Goal: Information Seeking & Learning: Learn about a topic

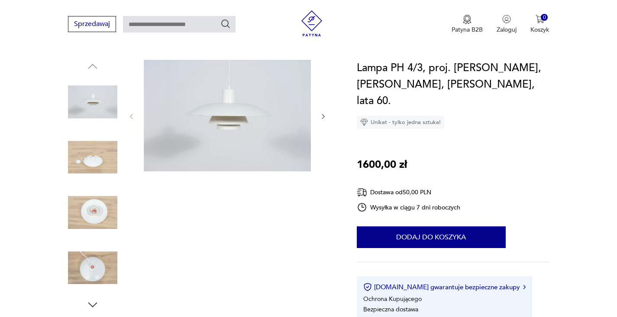
click at [90, 210] on img at bounding box center [92, 211] width 49 height 49
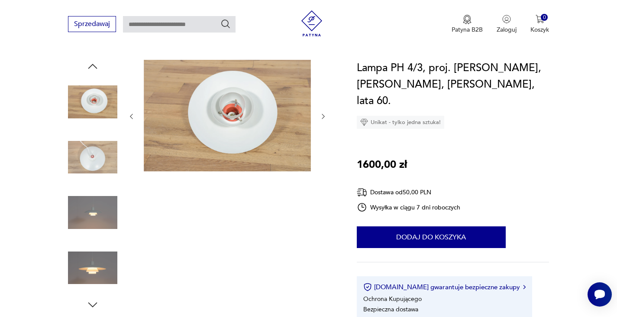
click at [92, 213] on img at bounding box center [92, 211] width 49 height 49
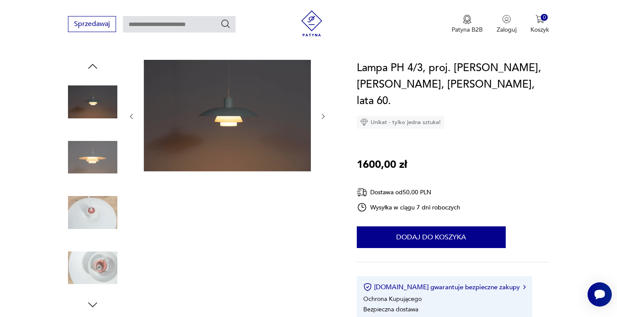
click at [87, 213] on img at bounding box center [92, 211] width 49 height 49
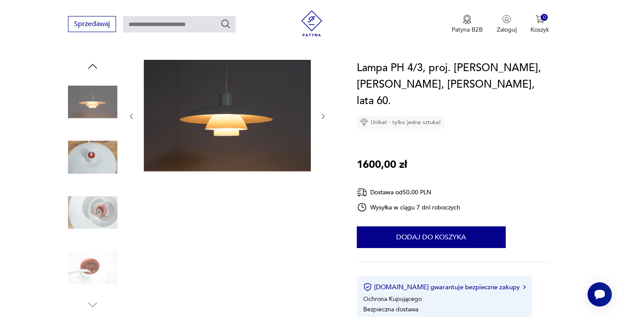
click at [92, 213] on img at bounding box center [92, 211] width 49 height 49
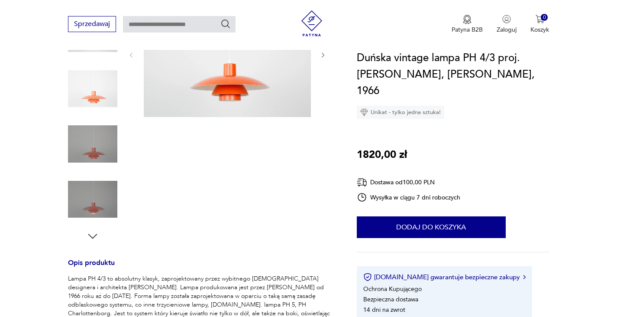
scroll to position [150, 0]
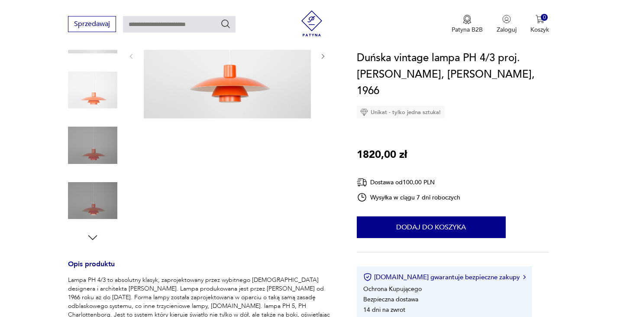
click at [93, 233] on icon "button" at bounding box center [92, 237] width 13 height 13
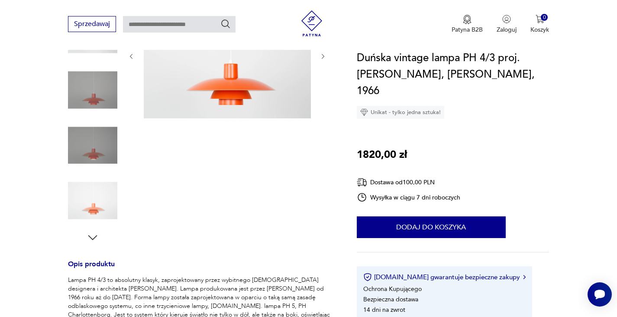
scroll to position [0, 0]
click at [93, 233] on icon "button" at bounding box center [92, 237] width 13 height 13
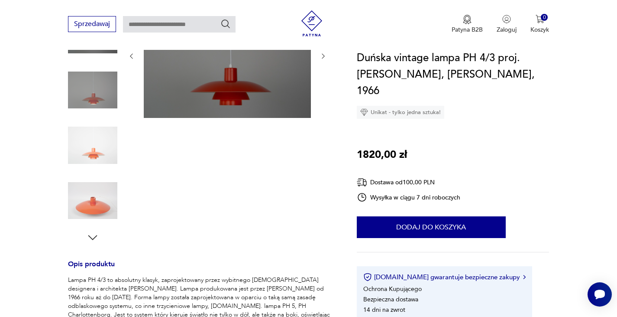
click at [93, 233] on icon "button" at bounding box center [92, 237] width 13 height 13
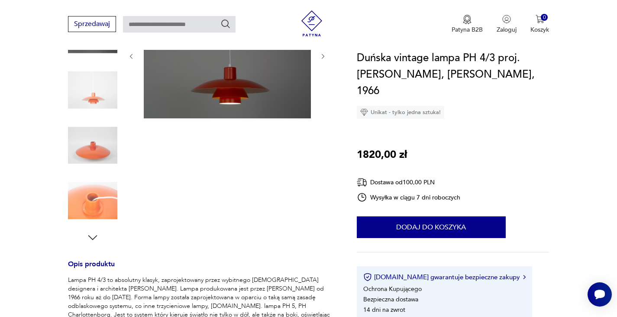
scroll to position [150, 0]
click at [93, 233] on icon "button" at bounding box center [92, 237] width 13 height 13
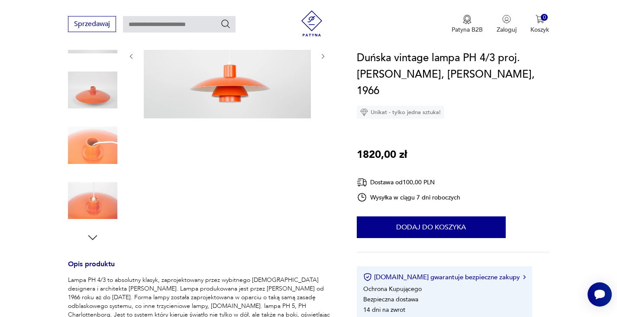
click at [93, 233] on icon "button" at bounding box center [92, 237] width 13 height 13
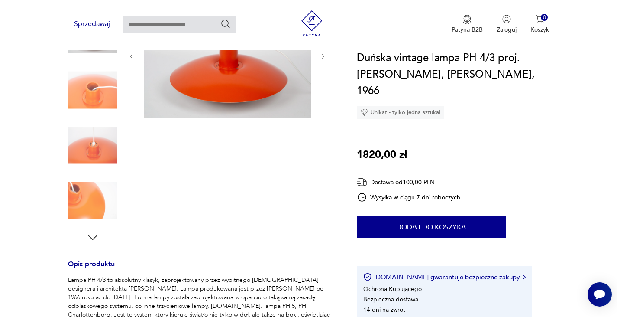
click at [93, 233] on icon "button" at bounding box center [92, 237] width 13 height 13
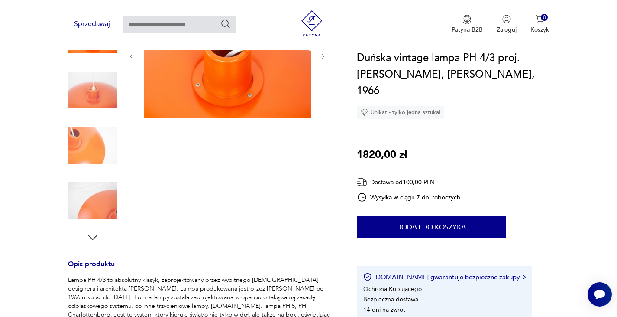
click at [93, 233] on icon "button" at bounding box center [92, 237] width 13 height 13
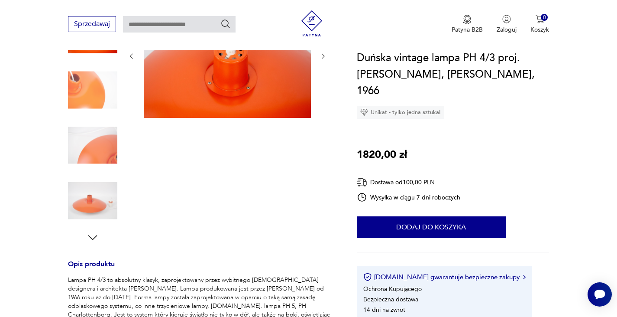
click at [93, 233] on icon "button" at bounding box center [92, 237] width 13 height 13
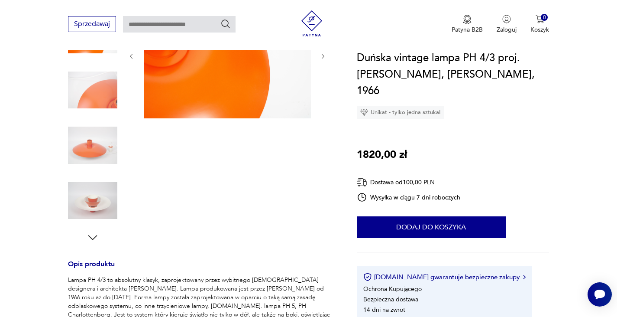
click at [93, 231] on icon "button" at bounding box center [92, 237] width 13 height 13
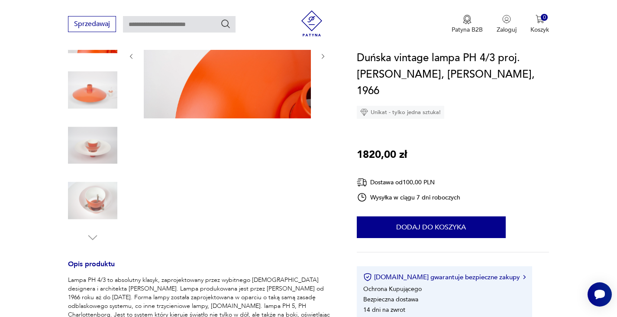
click at [99, 200] on img at bounding box center [92, 200] width 49 height 49
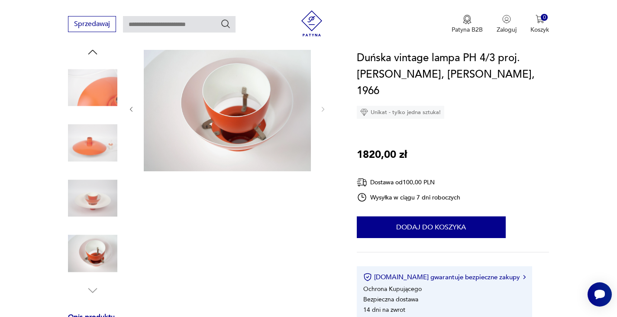
scroll to position [104, 0]
